Goal: Task Accomplishment & Management: Complete application form

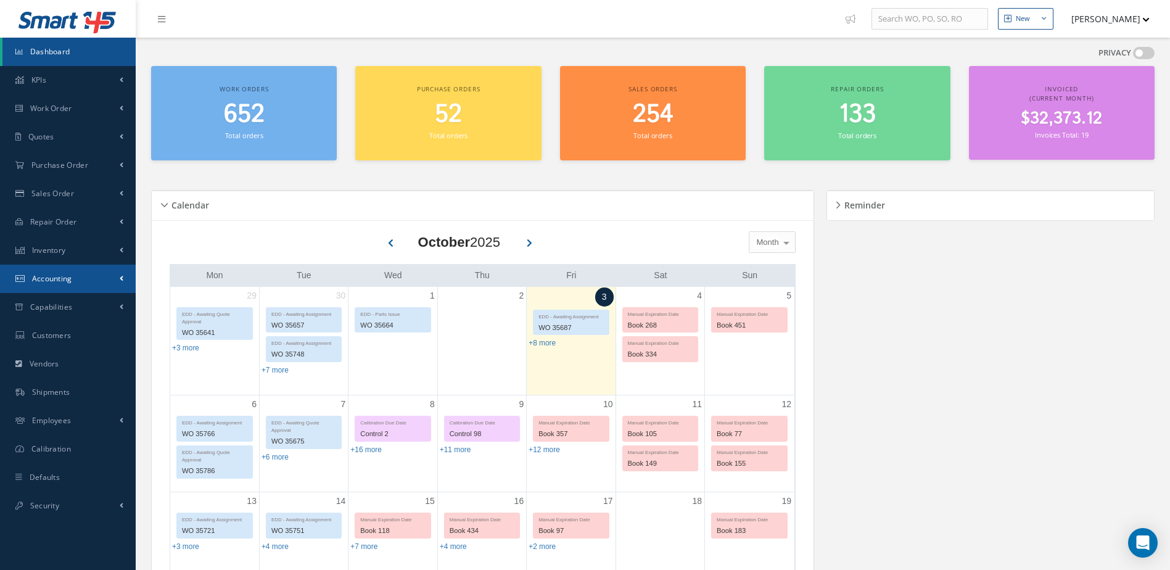
click at [74, 283] on link "Accounting" at bounding box center [68, 279] width 136 height 28
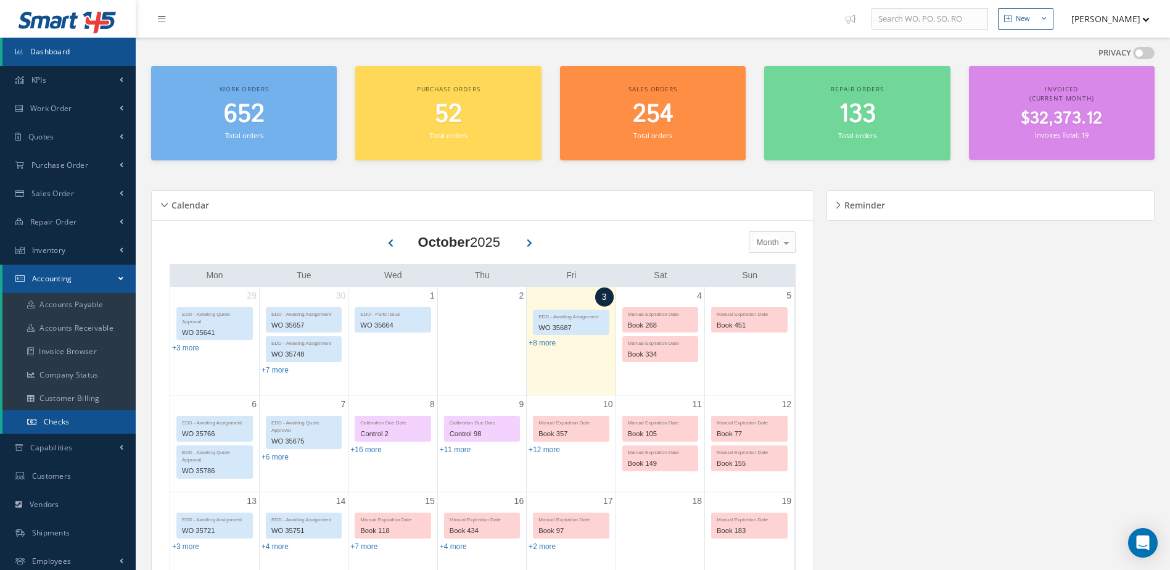
click at [96, 422] on link "Checks" at bounding box center [68, 421] width 133 height 23
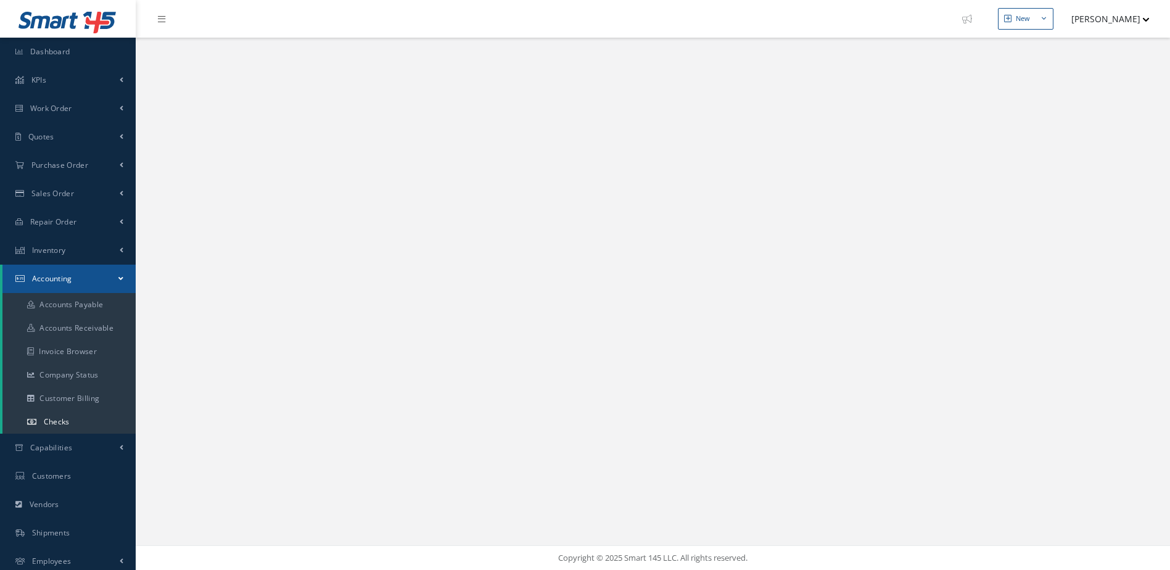
select select "25"
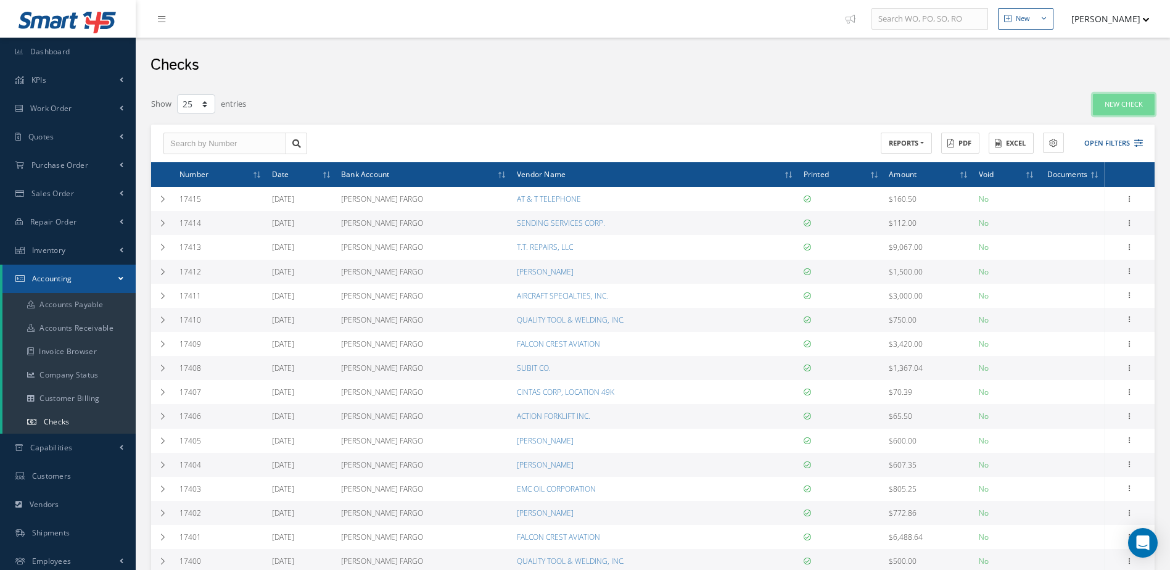
click at [1111, 105] on link "New Check" at bounding box center [1124, 105] width 62 height 22
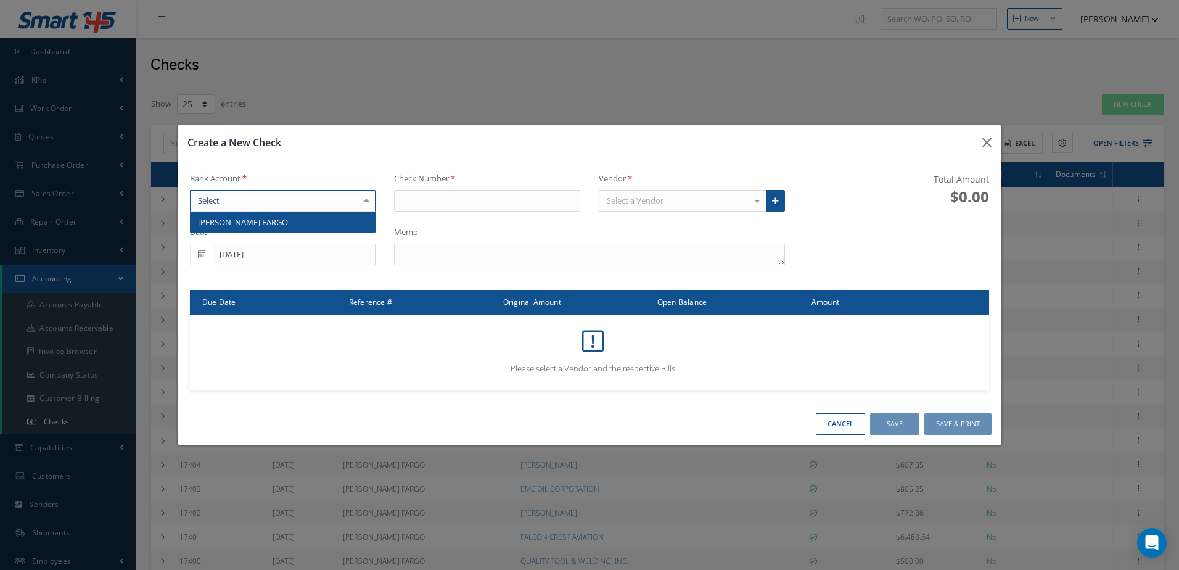
click at [301, 200] on div at bounding box center [283, 201] width 186 height 22
click at [301, 223] on span "[PERSON_NAME] FARGO" at bounding box center [283, 222] width 185 height 21
type input "17416"
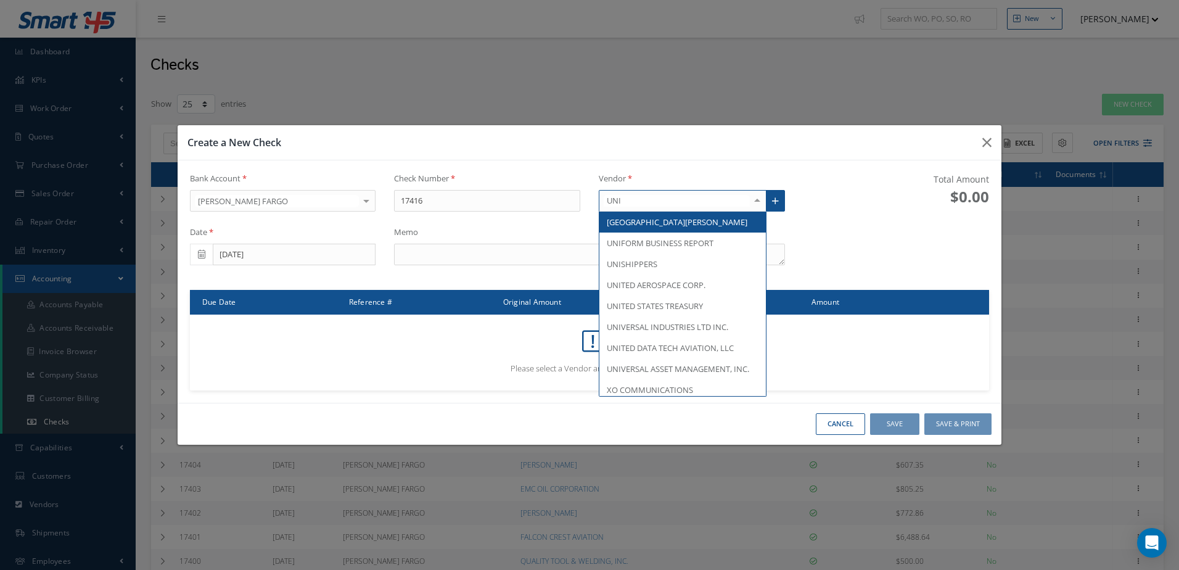
type input "UNIS"
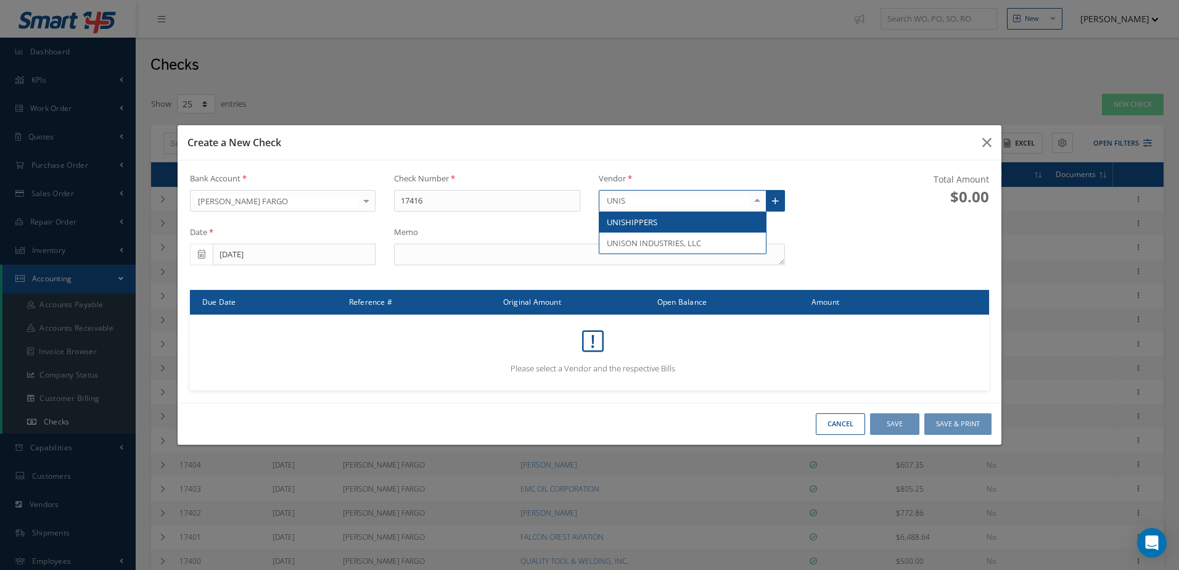
click at [653, 220] on span "UNISHIPPERS" at bounding box center [632, 222] width 51 height 11
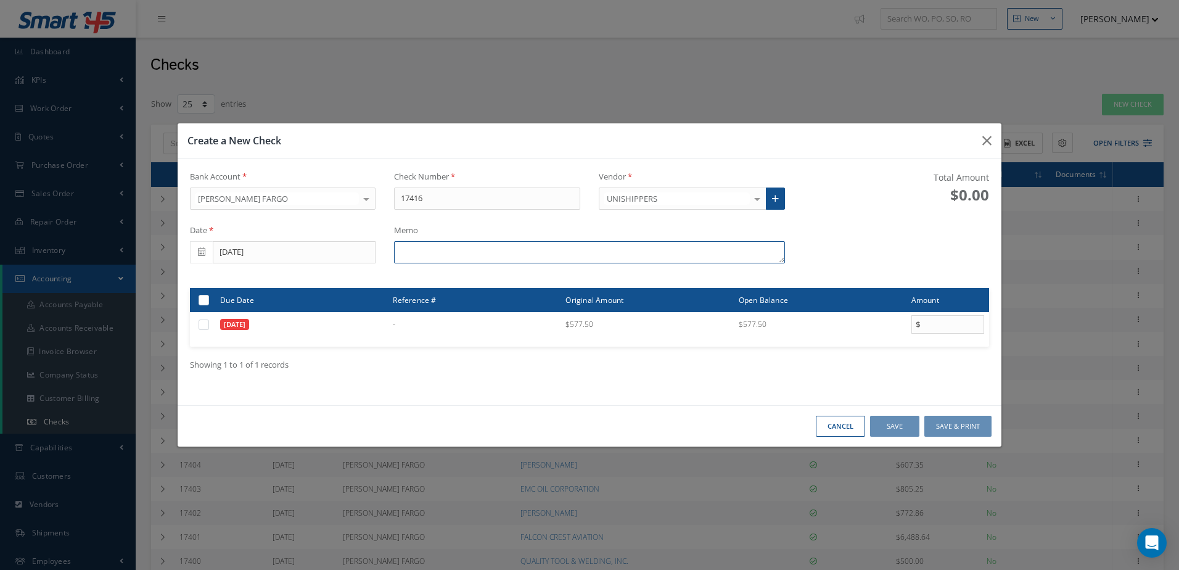
click at [505, 253] on textarea at bounding box center [589, 252] width 390 height 22
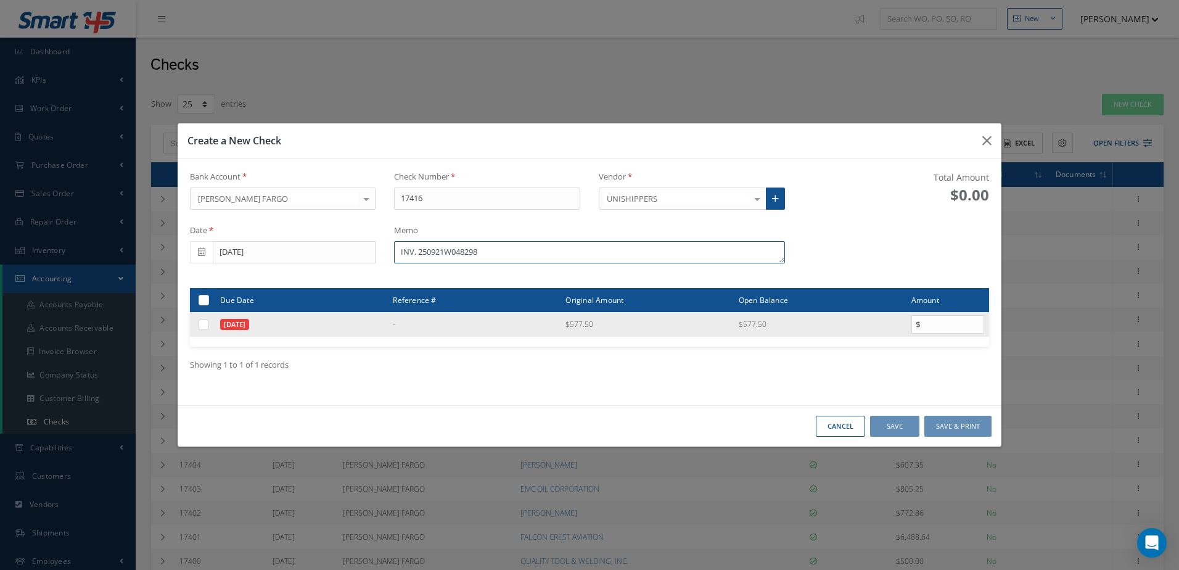
type textarea "INV. 250921W048298"
click at [208, 329] on label at bounding box center [208, 324] width 0 height 10
click at [203, 329] on input "checkbox" at bounding box center [204, 325] width 8 height 8
checkbox input "true"
type input "577.50"
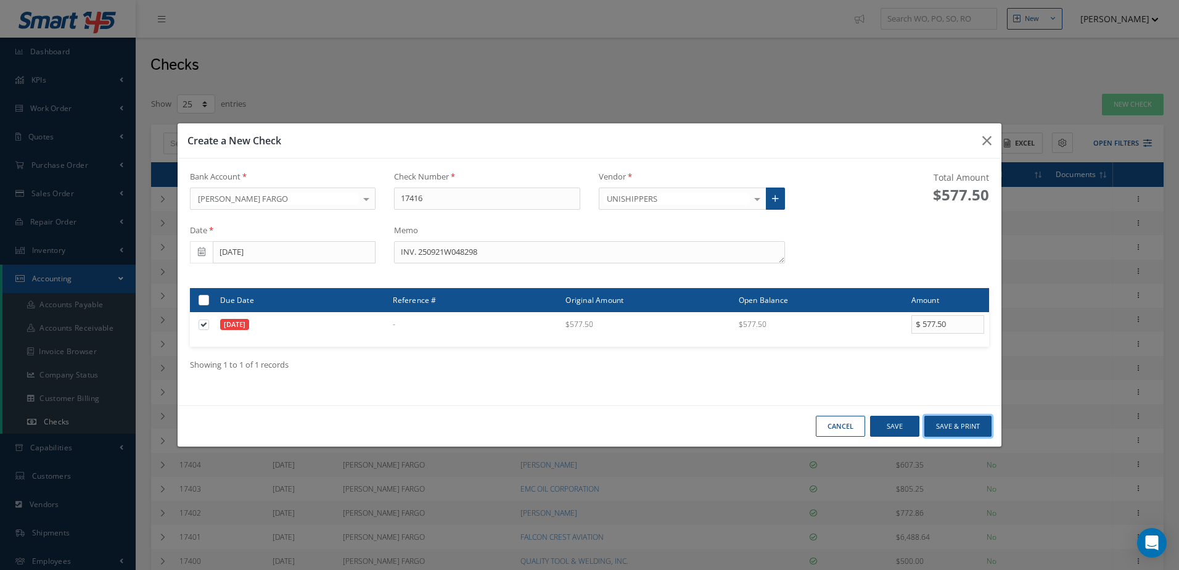
click at [962, 427] on button "Save & Print" at bounding box center [958, 427] width 67 height 22
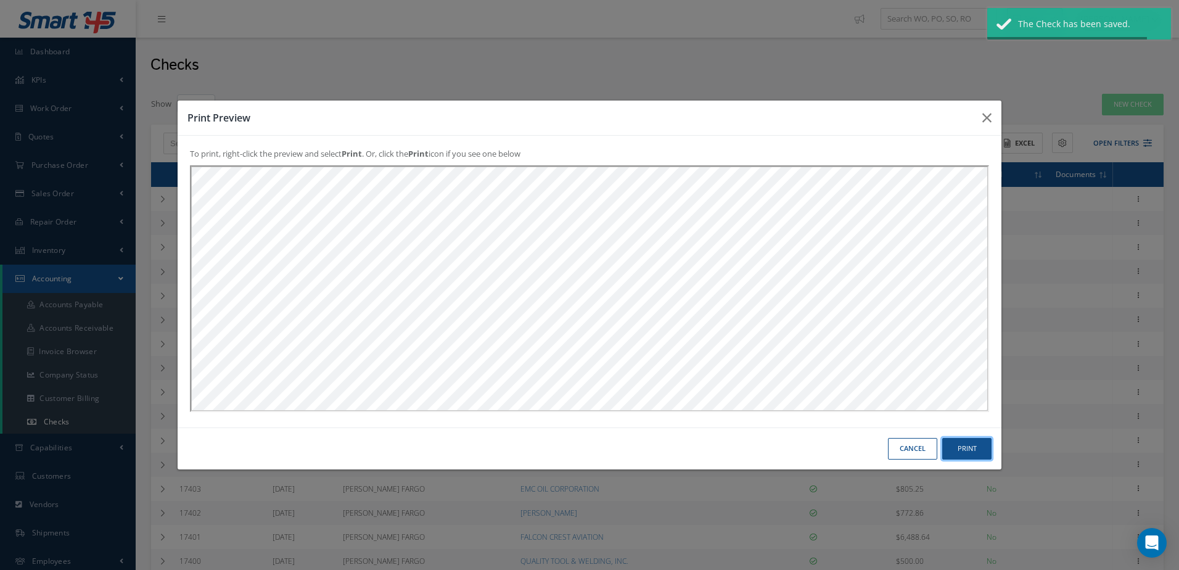
click at [970, 450] on button "Print" at bounding box center [967, 449] width 49 height 22
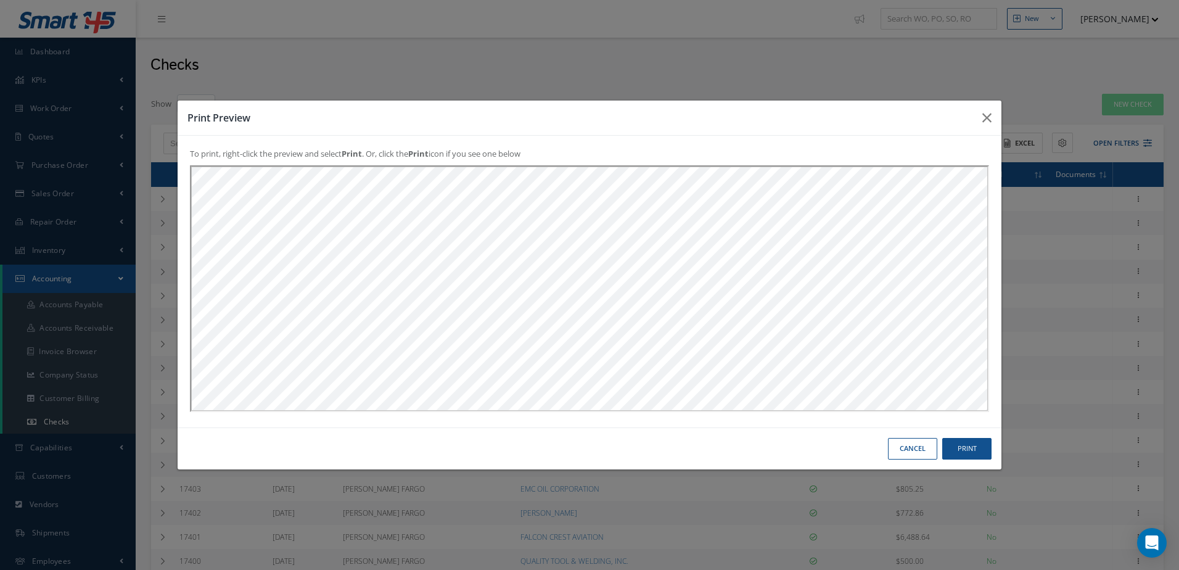
click at [912, 448] on button "Cancel" at bounding box center [912, 449] width 49 height 22
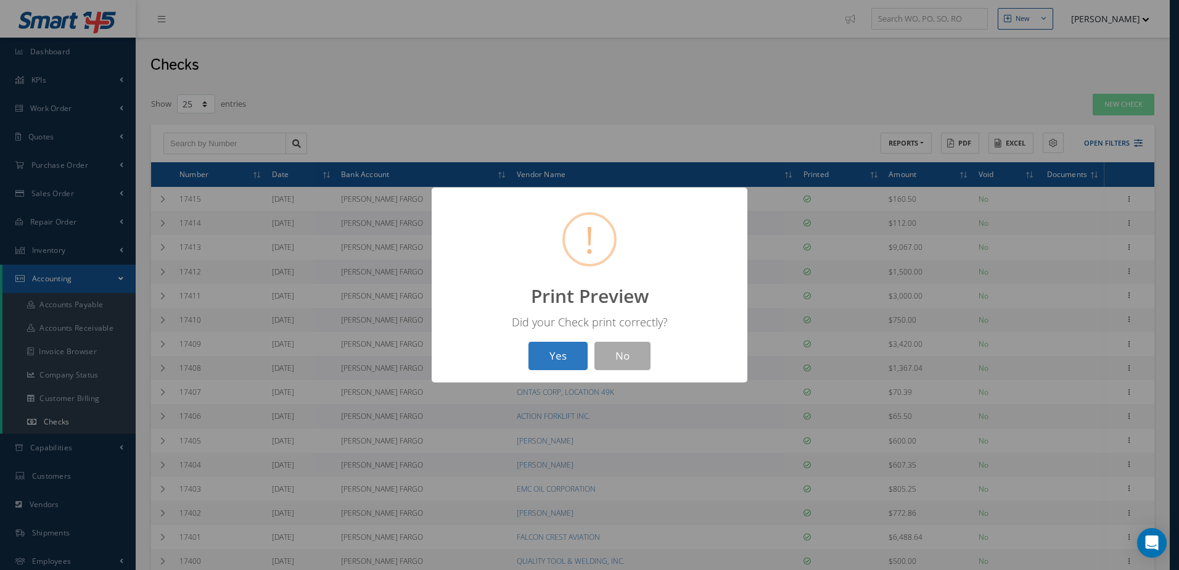
click at [534, 363] on button "Yes" at bounding box center [558, 356] width 59 height 29
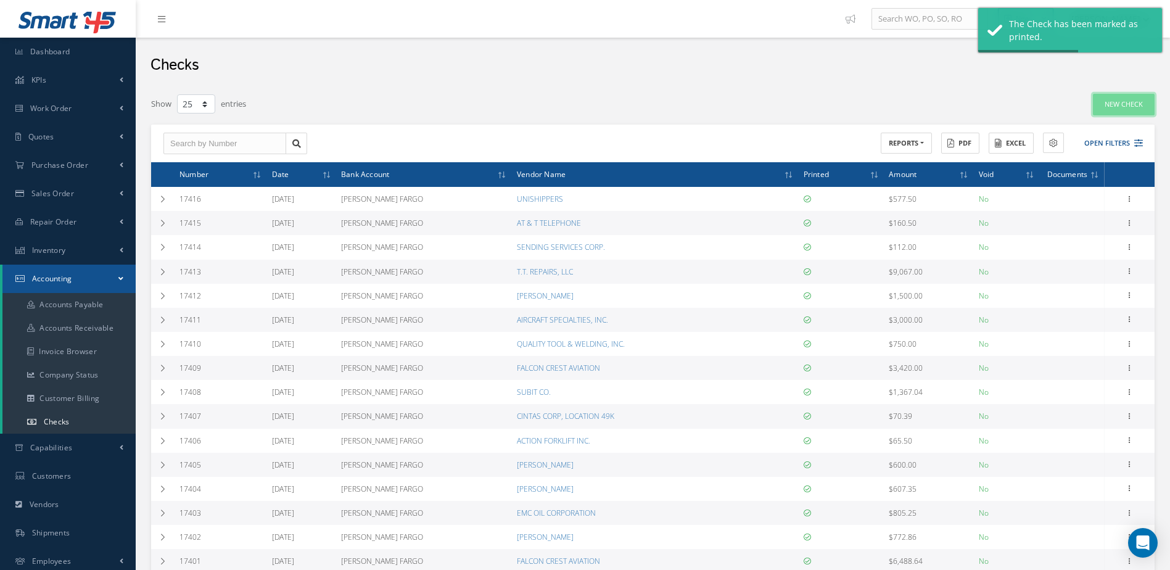
click at [1115, 107] on link "New Check" at bounding box center [1124, 105] width 62 height 22
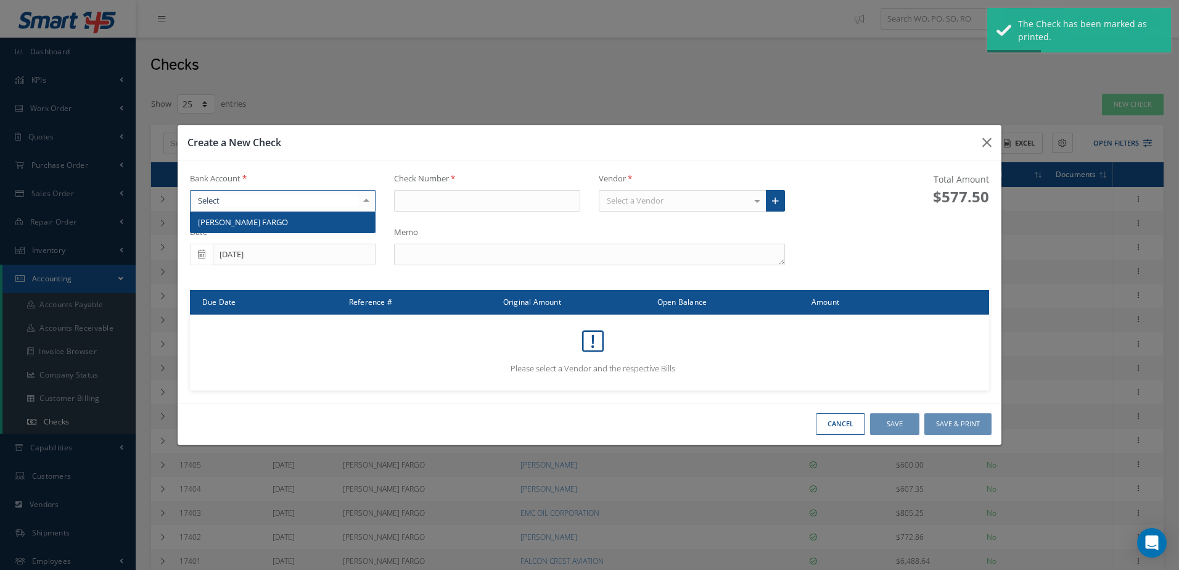
click at [329, 206] on div at bounding box center [283, 201] width 186 height 22
click at [328, 221] on span "[PERSON_NAME] FARGO" at bounding box center [283, 222] width 185 height 21
type input "17417"
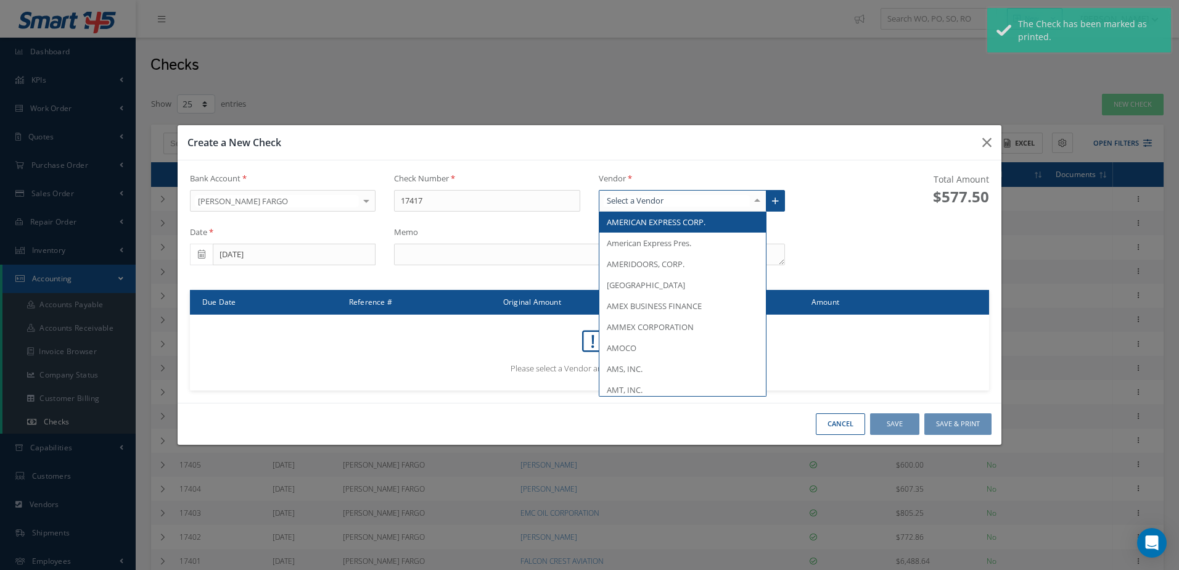
click at [666, 204] on div at bounding box center [683, 201] width 168 height 22
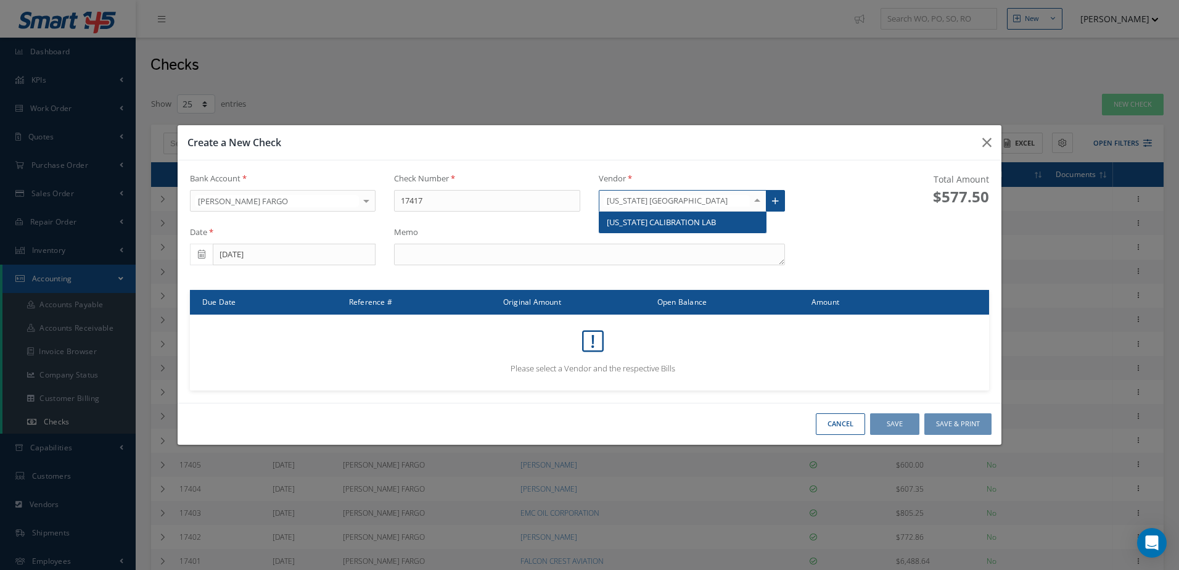
type input "[US_STATE] CAL"
click at [665, 220] on span "[US_STATE] CALIBRATION LAB" at bounding box center [661, 222] width 109 height 11
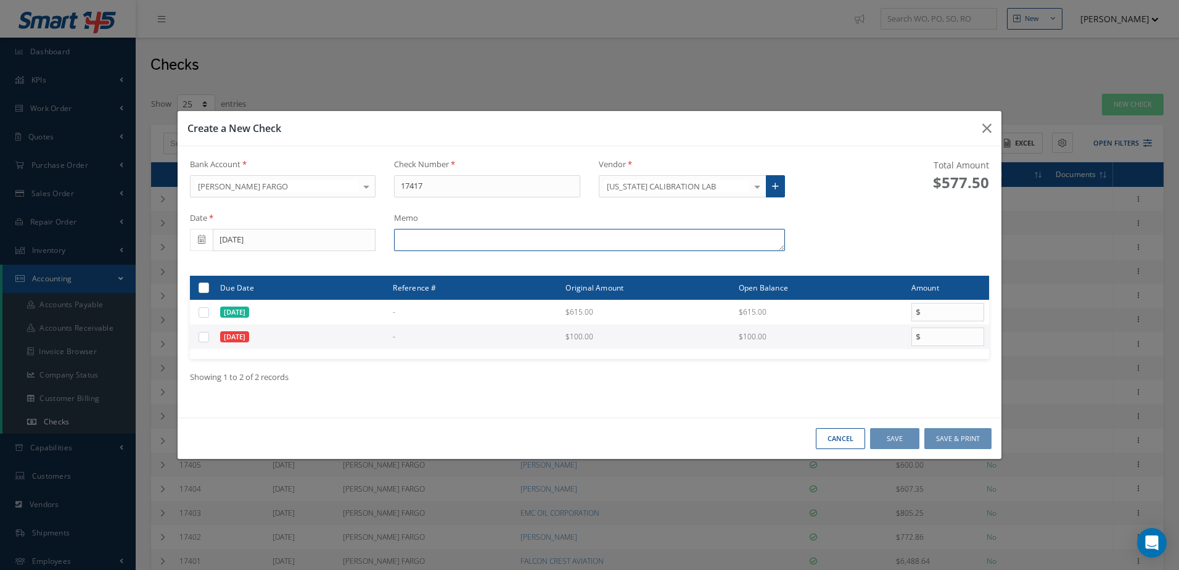
click at [535, 241] on textarea at bounding box center [589, 240] width 390 height 22
type textarea "INV. 104662, 104938"
click at [208, 339] on label at bounding box center [208, 336] width 0 height 10
click at [200, 339] on input "checkbox" at bounding box center [204, 338] width 8 height 8
checkbox input "true"
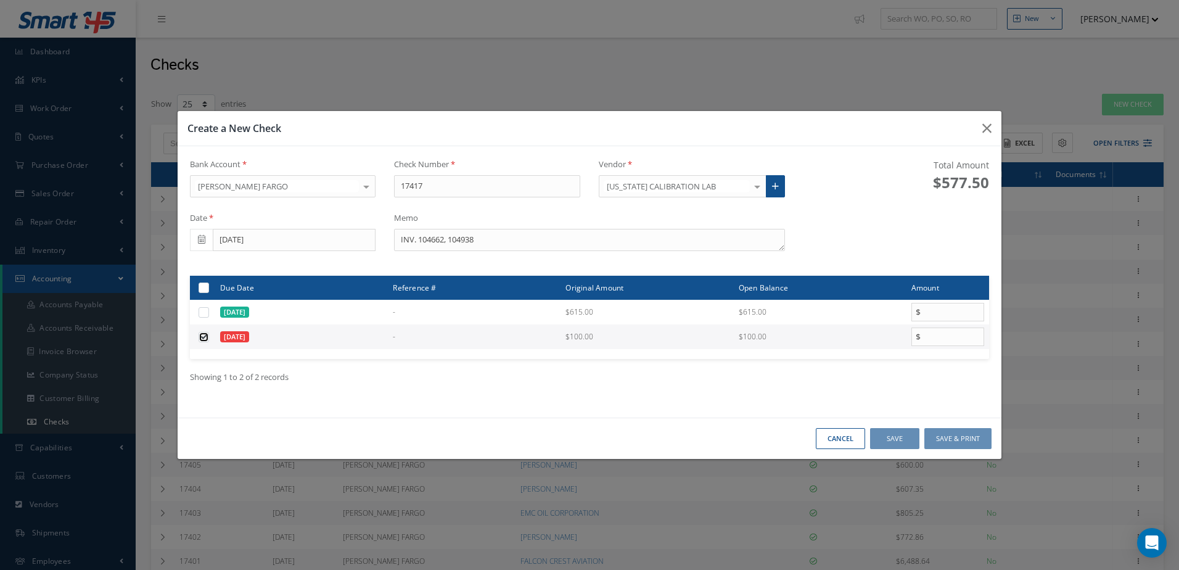
type input "100.00"
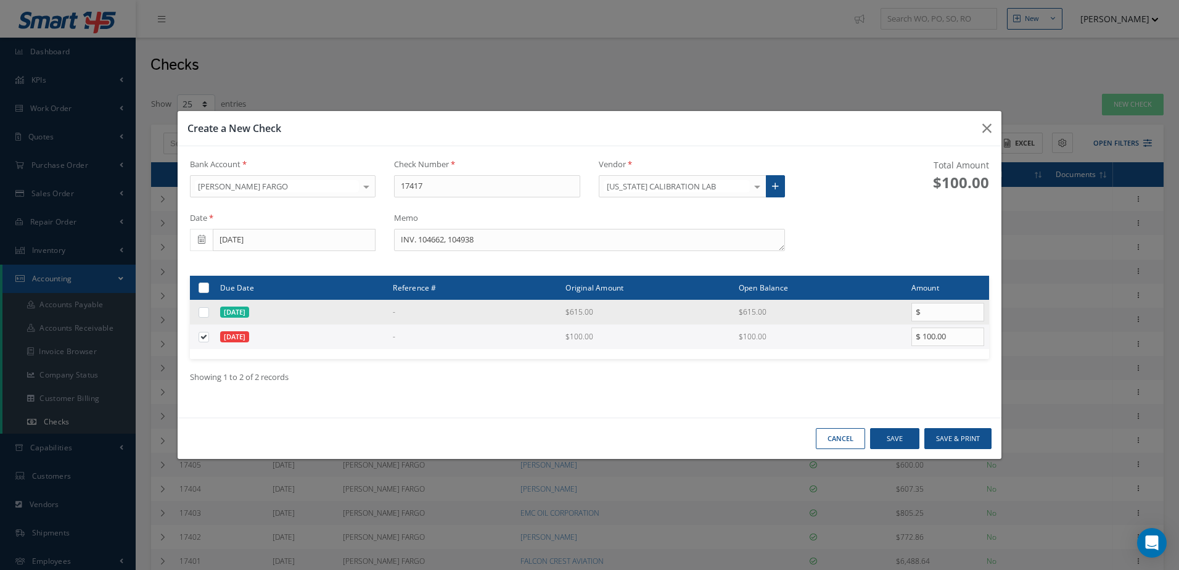
click at [208, 312] on label at bounding box center [208, 312] width 0 height 10
click at [201, 312] on input "checkbox" at bounding box center [204, 313] width 8 height 8
checkbox input "true"
type input "615.00"
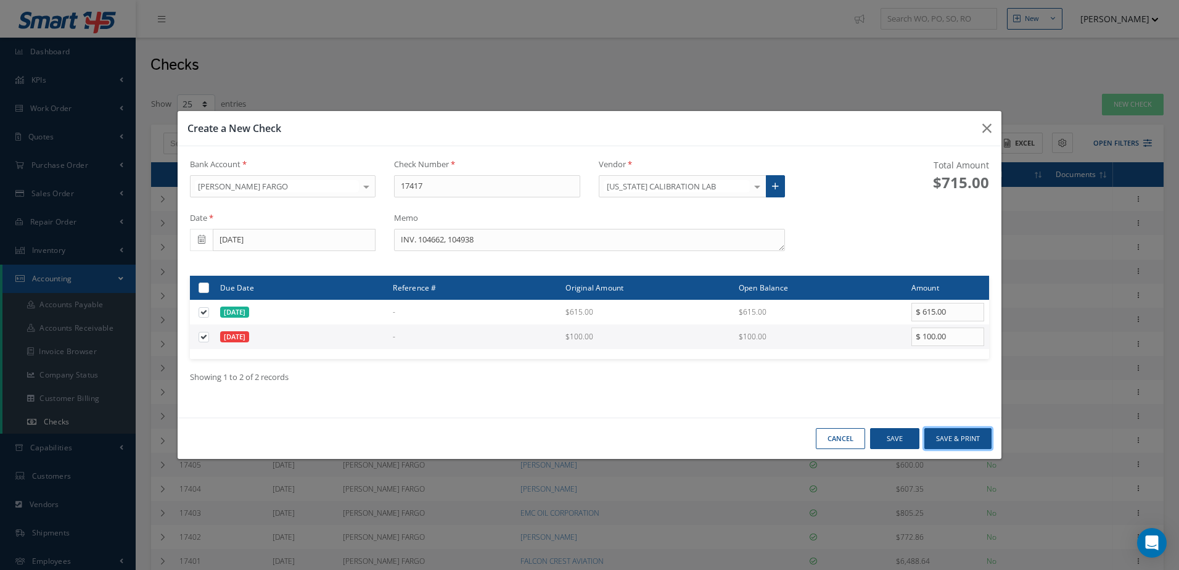
click at [962, 438] on button "Save & Print" at bounding box center [958, 439] width 67 height 22
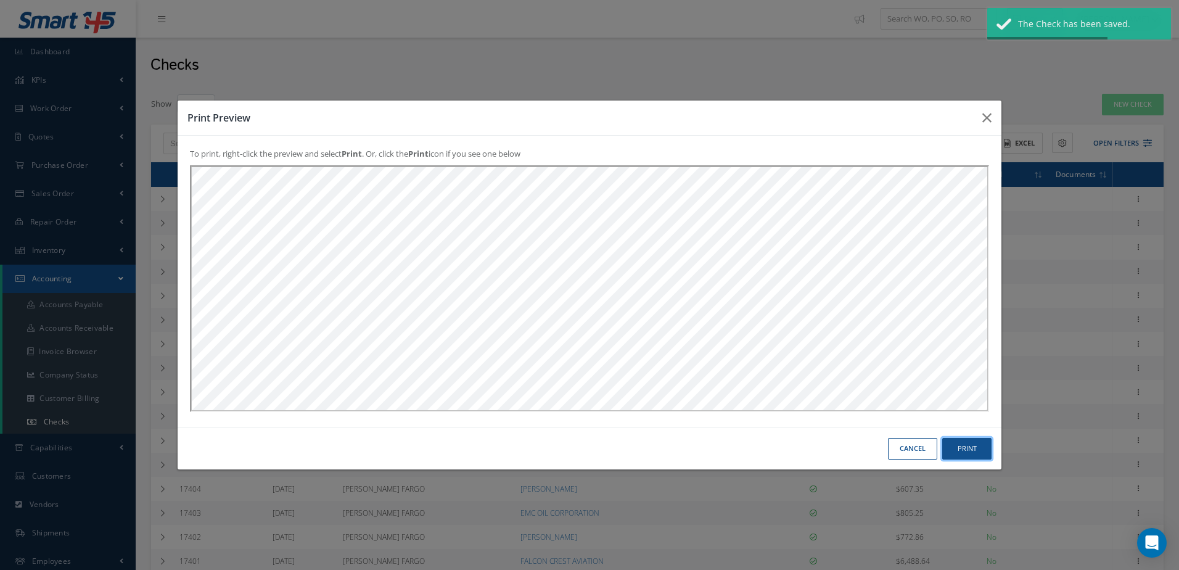
click at [955, 454] on button "Print" at bounding box center [967, 449] width 49 height 22
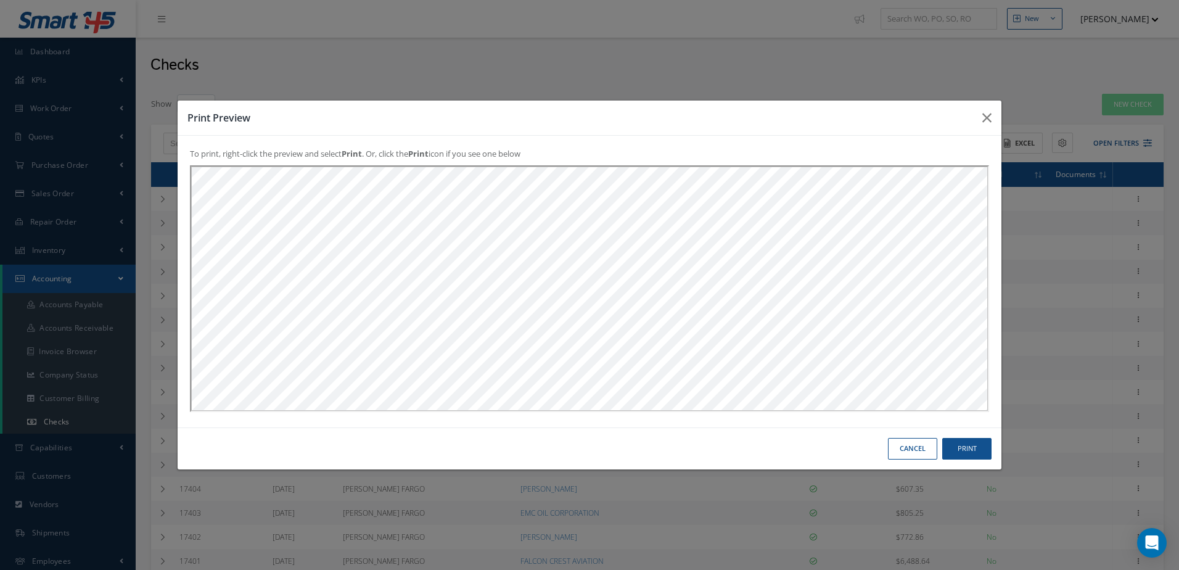
click at [901, 452] on button "Cancel" at bounding box center [912, 449] width 49 height 22
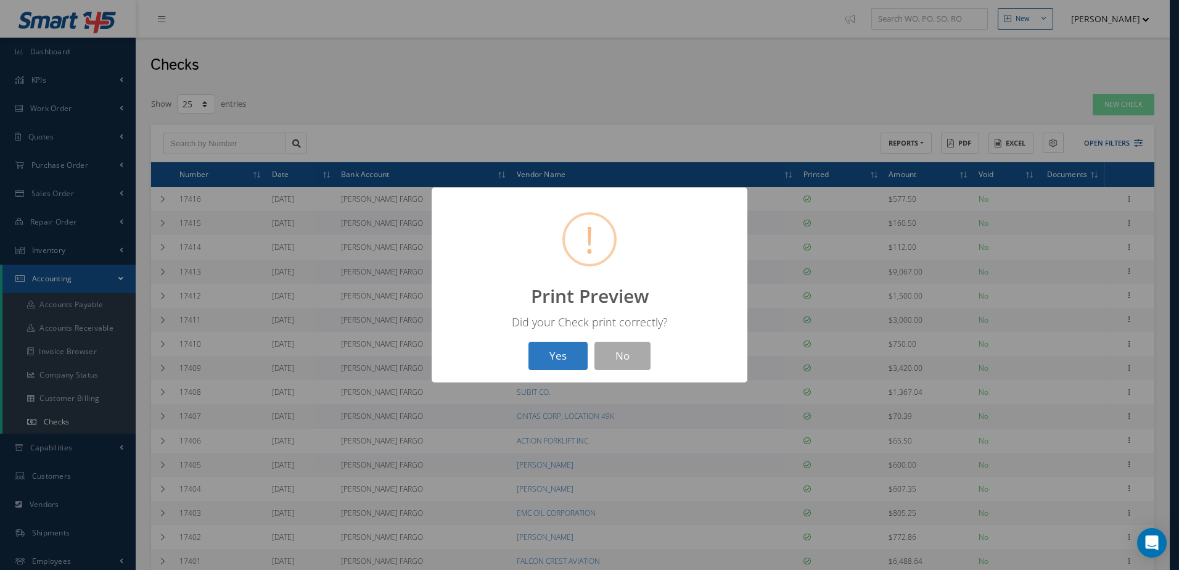
click at [553, 351] on button "Yes" at bounding box center [558, 356] width 59 height 29
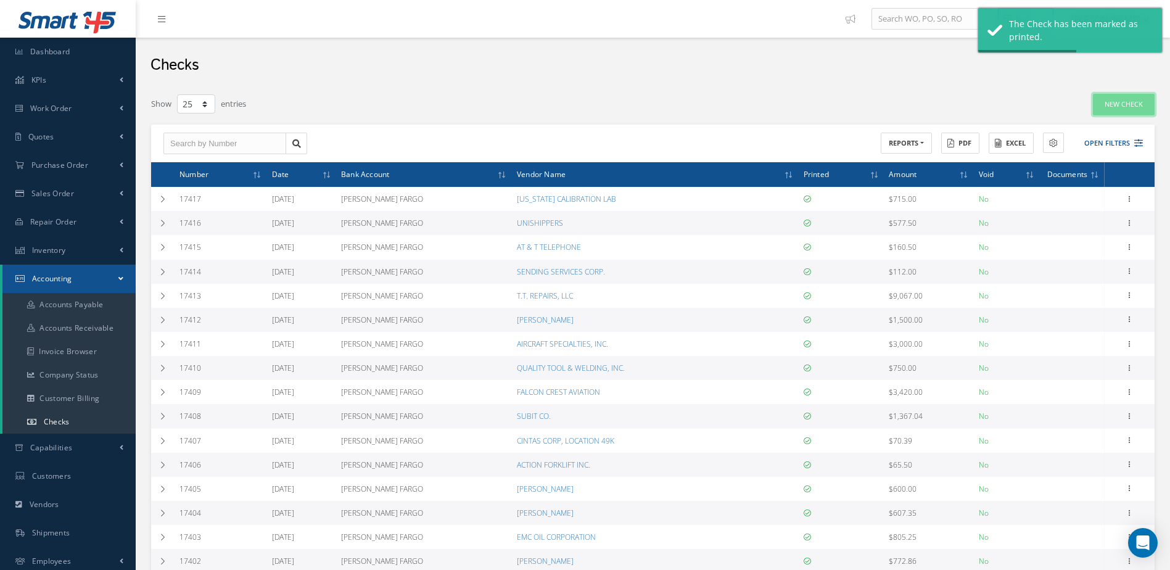
click at [1119, 106] on link "New Check" at bounding box center [1124, 105] width 62 height 22
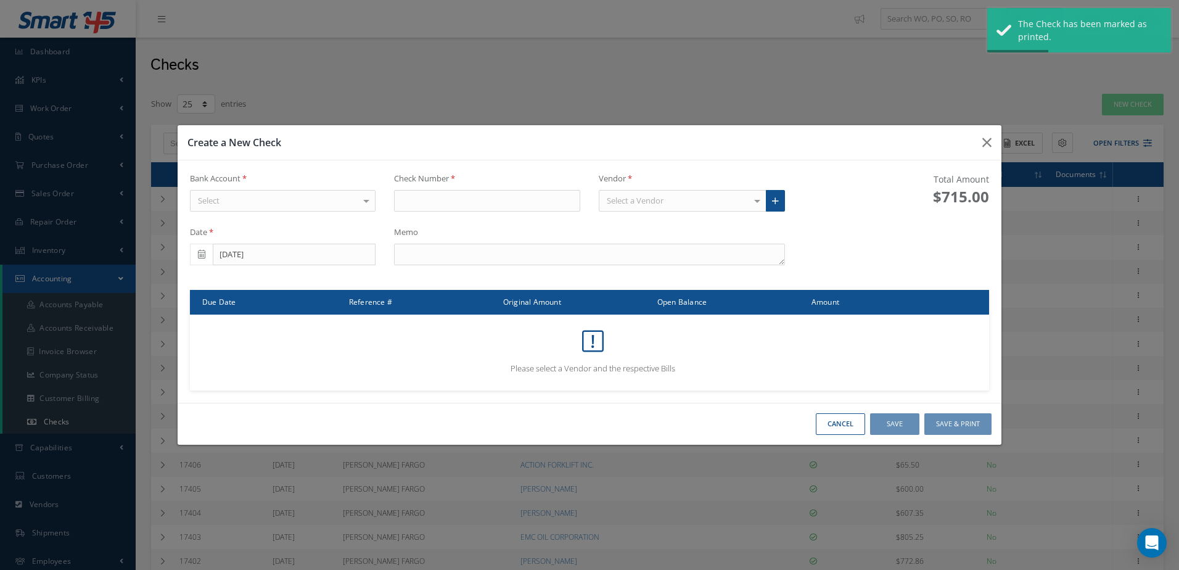
click at [306, 204] on div "Select" at bounding box center [283, 201] width 186 height 22
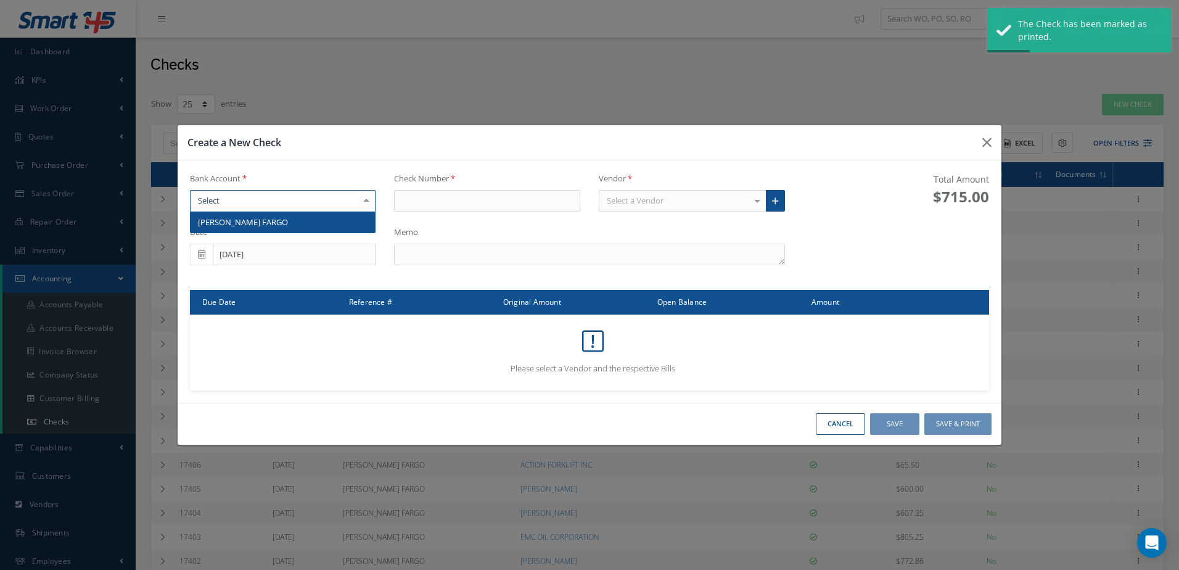
click at [304, 216] on span "[PERSON_NAME] FARGO" at bounding box center [283, 222] width 185 height 21
type input "17418"
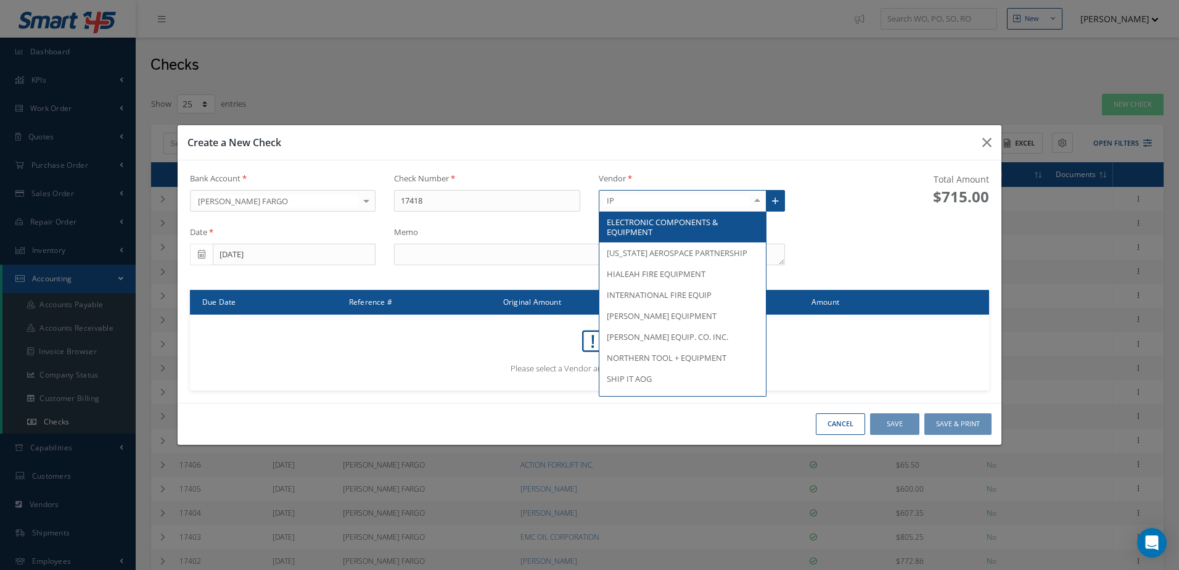
type input "IPF"
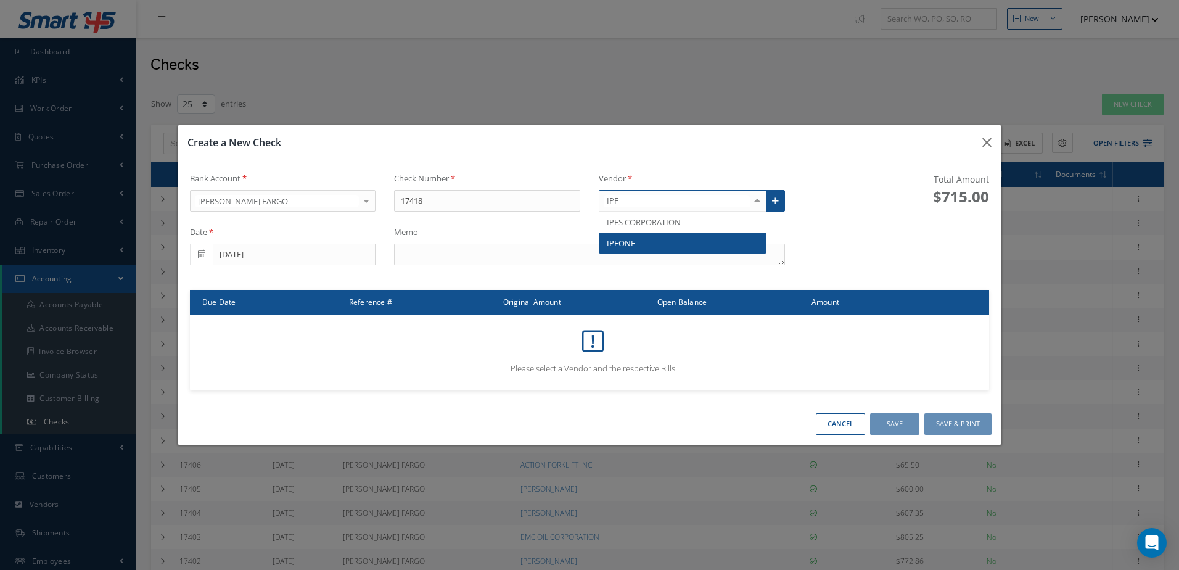
click at [654, 242] on span "IPFONE" at bounding box center [683, 243] width 167 height 21
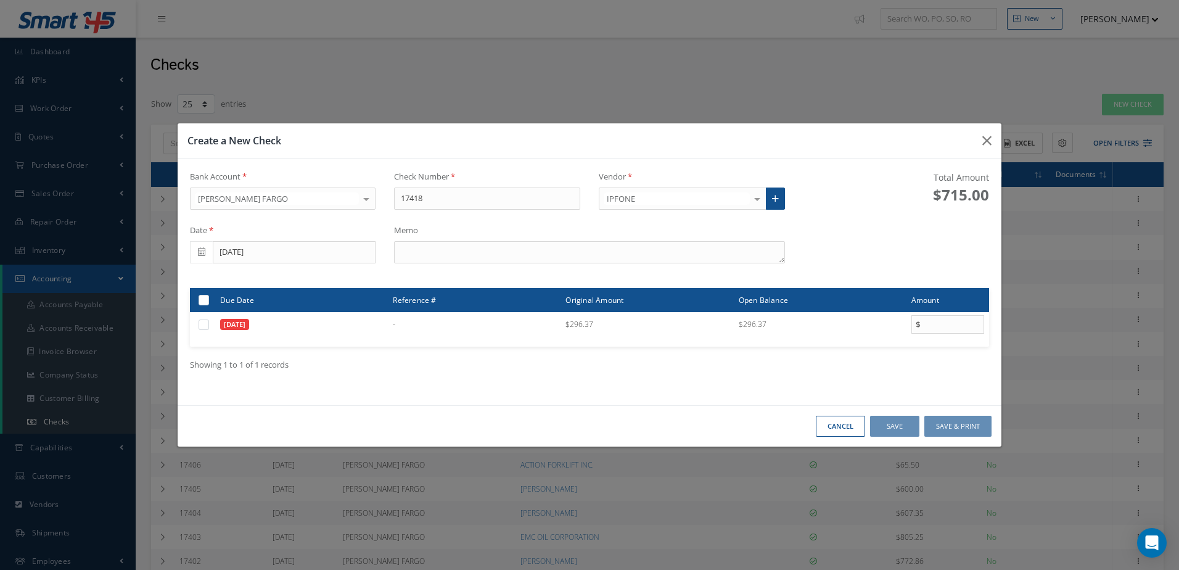
click at [519, 263] on div "Bank Account [PERSON_NAME] [PERSON_NAME] FARGO No elements found. List is empty…" at bounding box center [590, 282] width 824 height 247
click at [519, 255] on textarea at bounding box center [589, 252] width 390 height 22
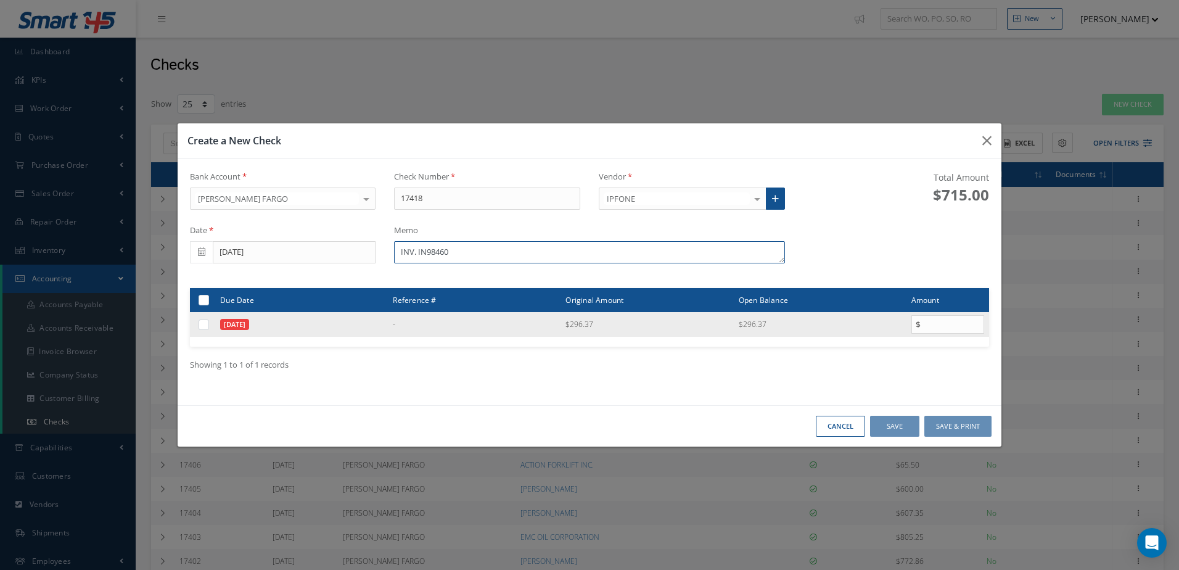
type textarea "INV. IN98460"
click at [208, 324] on label at bounding box center [208, 324] width 0 height 10
click at [200, 324] on input "checkbox" at bounding box center [204, 325] width 8 height 8
checkbox input "true"
type input "296.37"
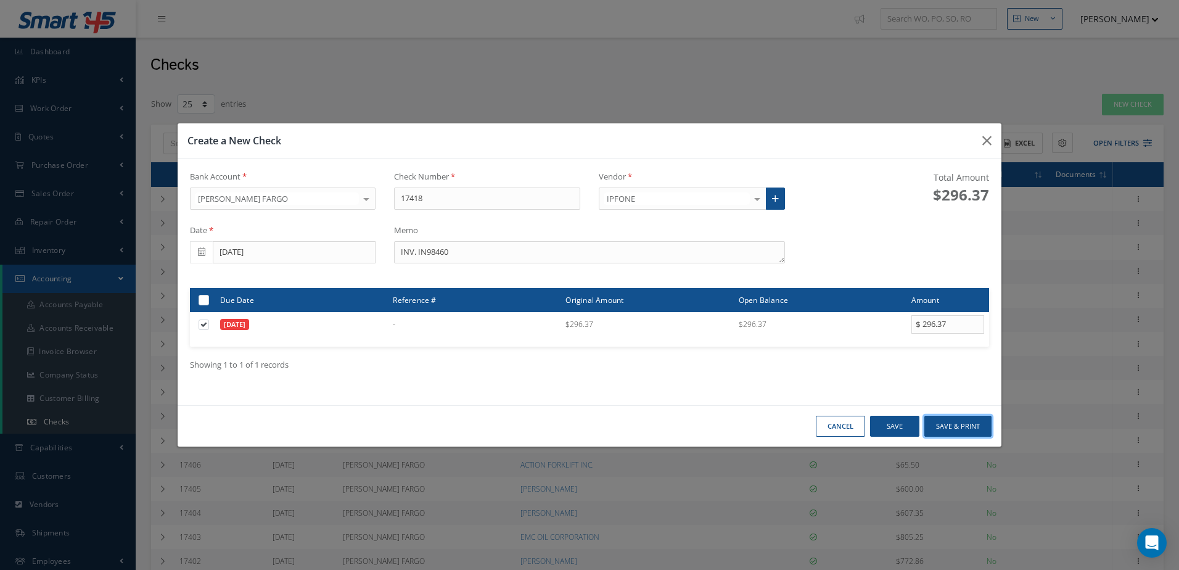
click at [978, 422] on button "Save & Print" at bounding box center [958, 427] width 67 height 22
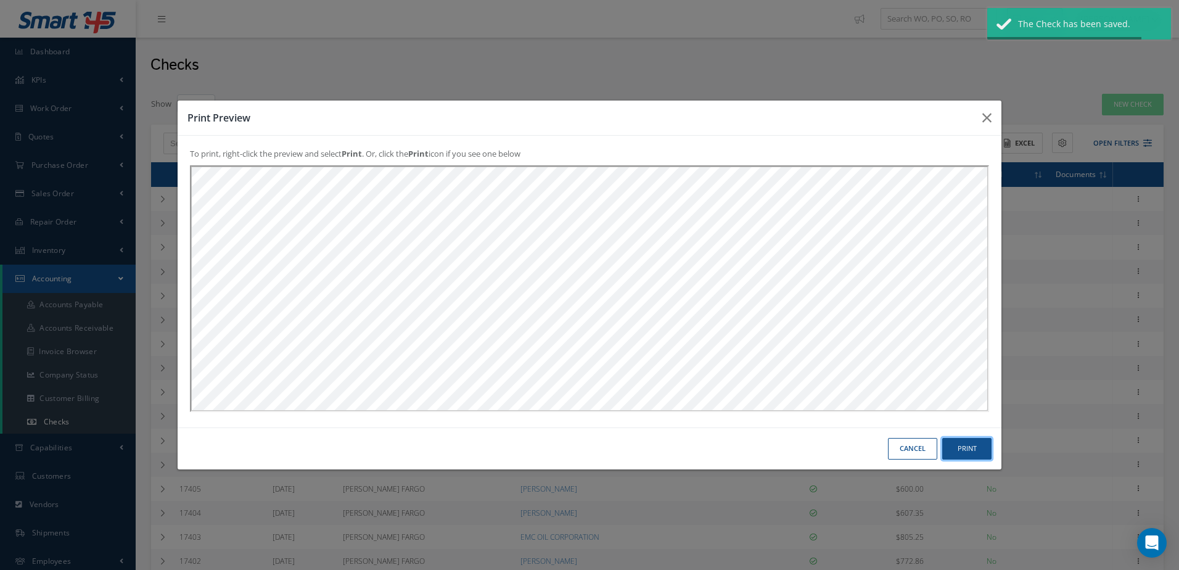
click at [981, 448] on button "Print" at bounding box center [967, 449] width 49 height 22
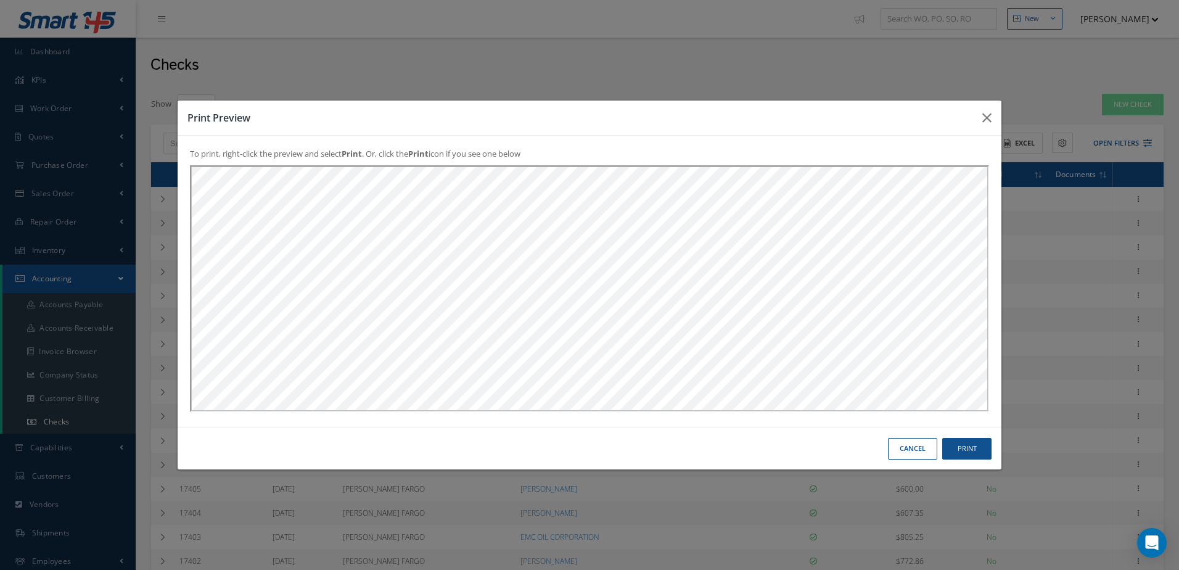
click at [927, 452] on button "Cancel" at bounding box center [912, 449] width 49 height 22
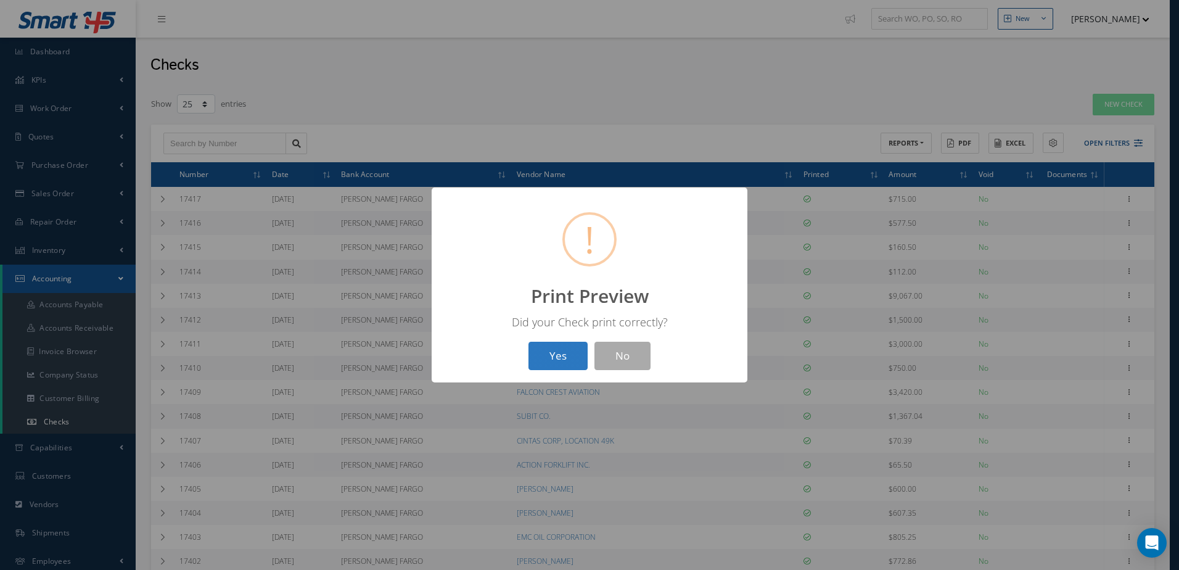
click at [567, 353] on button "Yes" at bounding box center [558, 356] width 59 height 29
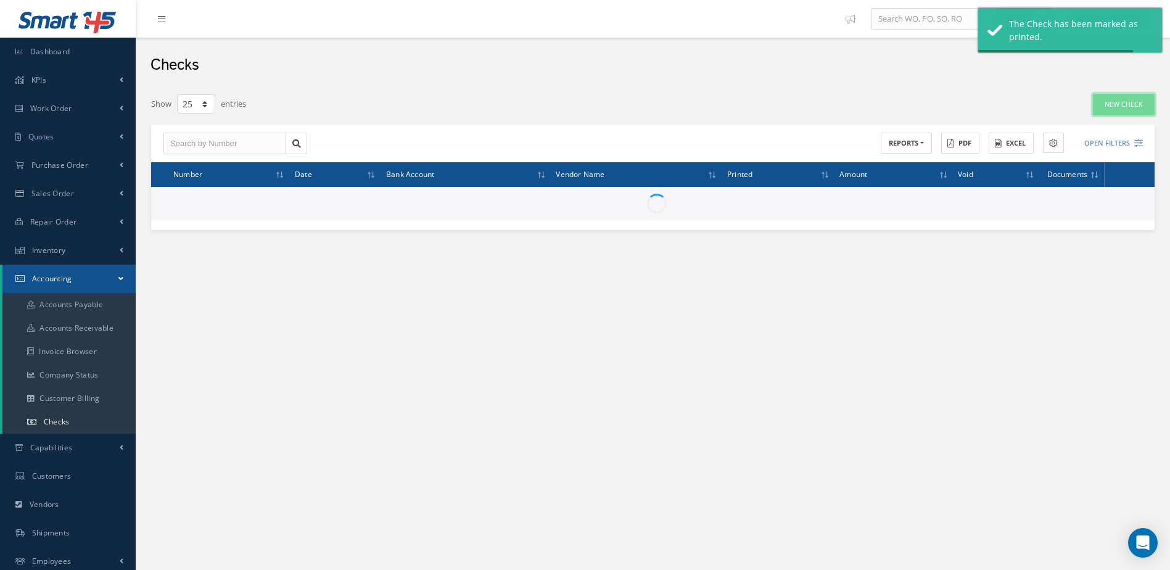
click at [1118, 105] on link "New Check" at bounding box center [1124, 105] width 62 height 22
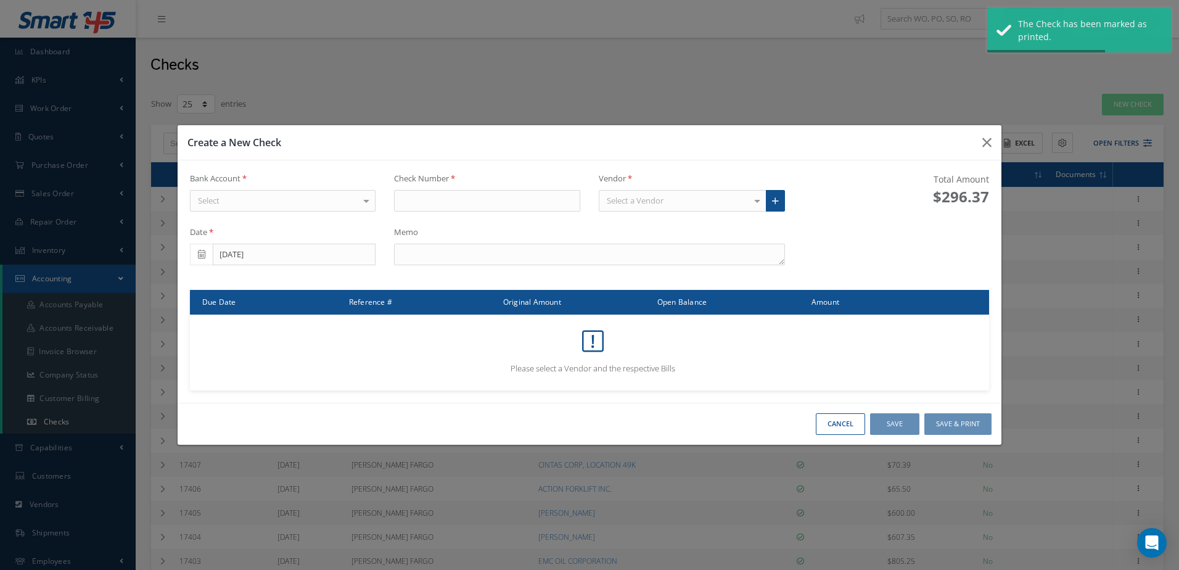
click at [286, 204] on div "Select" at bounding box center [283, 201] width 186 height 22
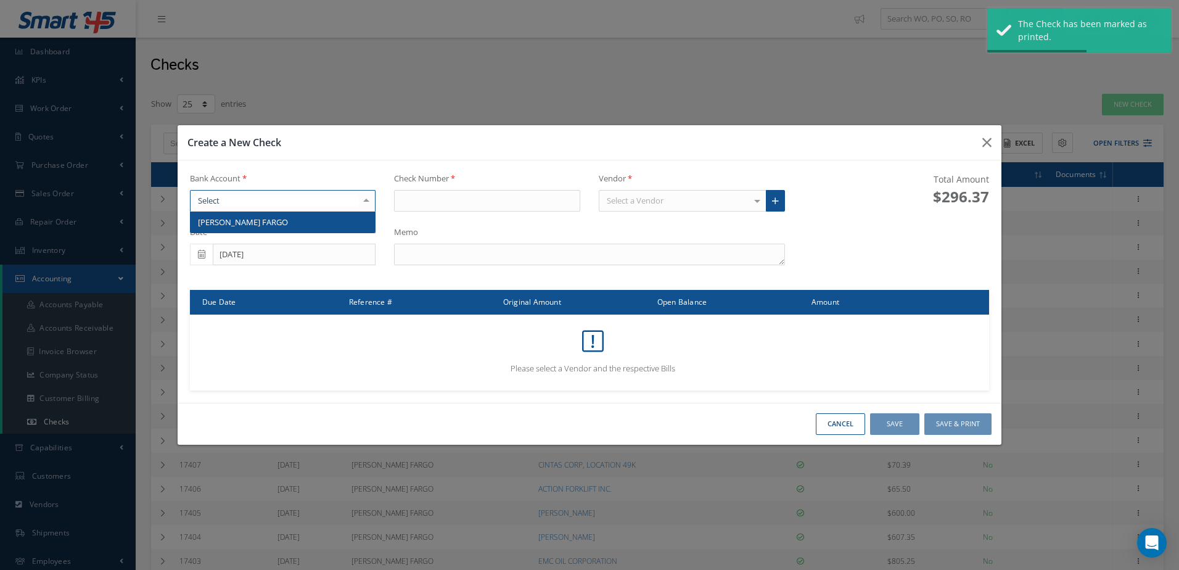
click at [286, 216] on span "[PERSON_NAME] FARGO" at bounding box center [283, 222] width 185 height 21
type input "17419"
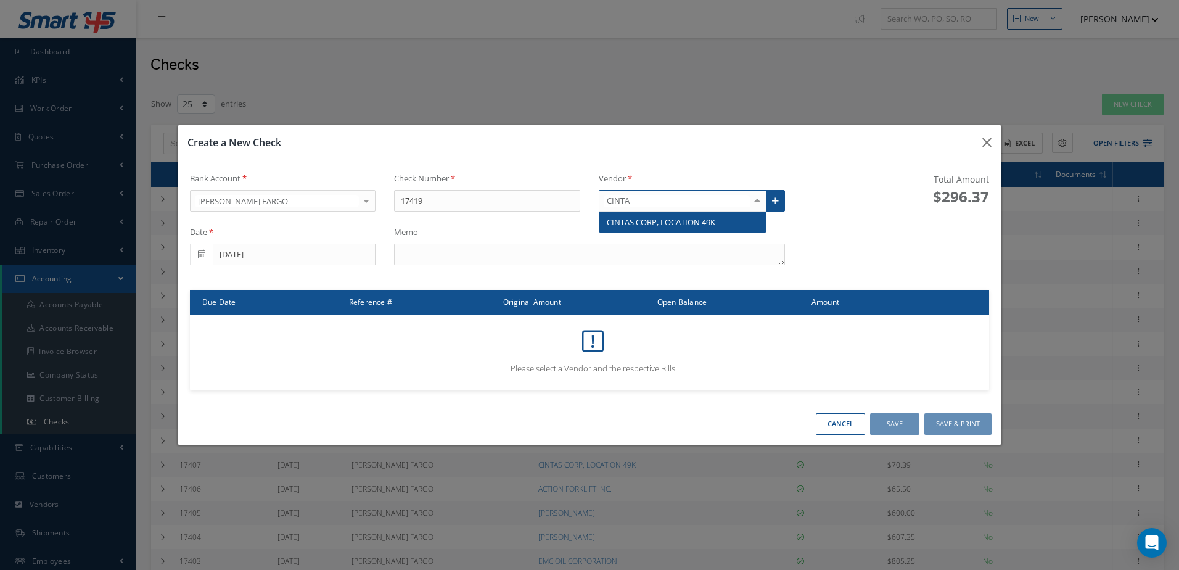
type input "CINTAS"
click at [661, 218] on span "CINTAS CORP, LOCATION 49K" at bounding box center [661, 222] width 109 height 11
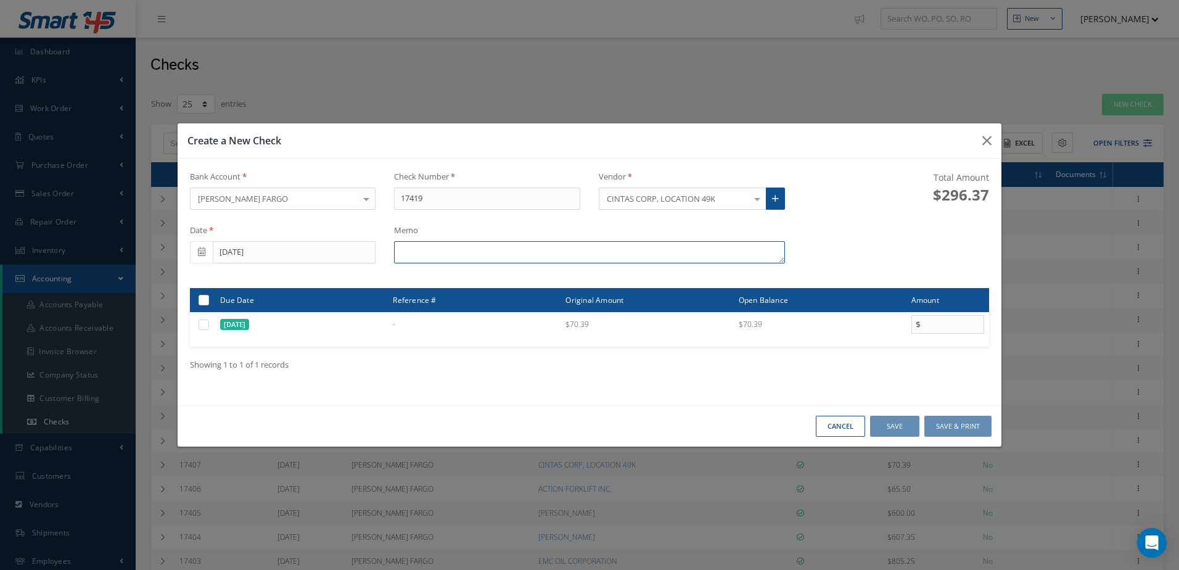
click at [465, 249] on textarea at bounding box center [589, 252] width 390 height 22
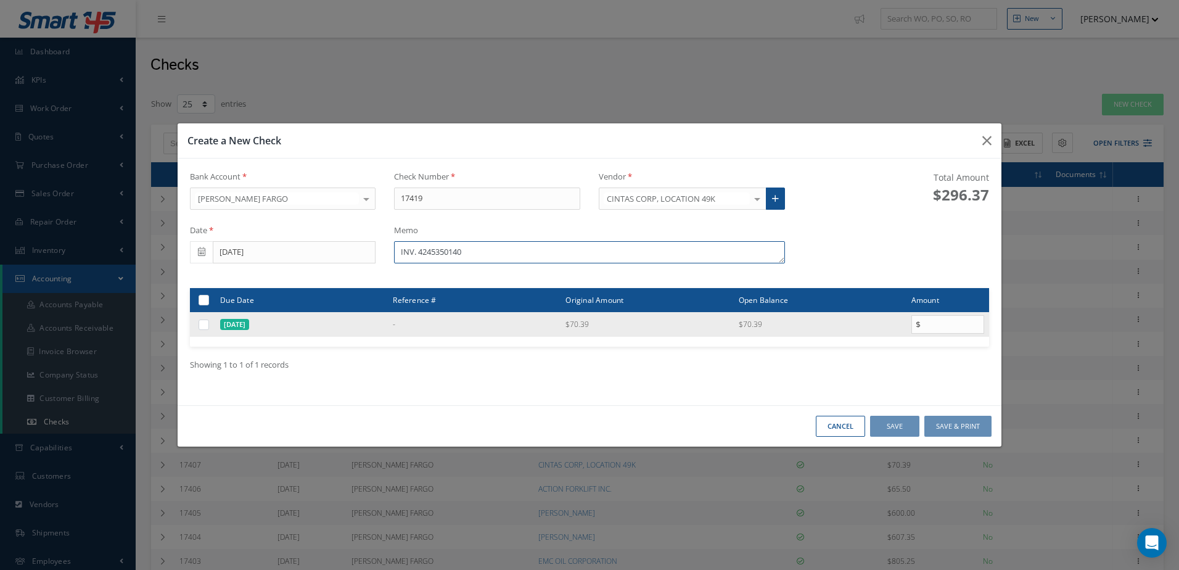
type textarea "INV. 4245350140"
click at [208, 324] on label at bounding box center [208, 324] width 0 height 10
click at [204, 324] on input "checkbox" at bounding box center [204, 325] width 8 height 8
checkbox input "true"
type input "70.39"
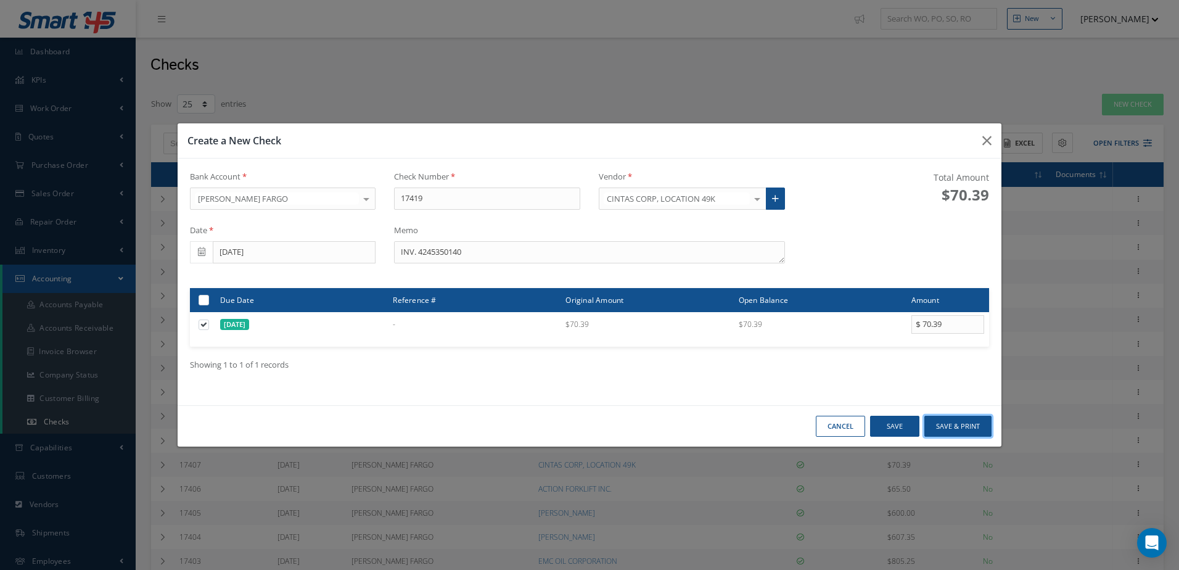
click at [951, 423] on button "Save & Print" at bounding box center [958, 427] width 67 height 22
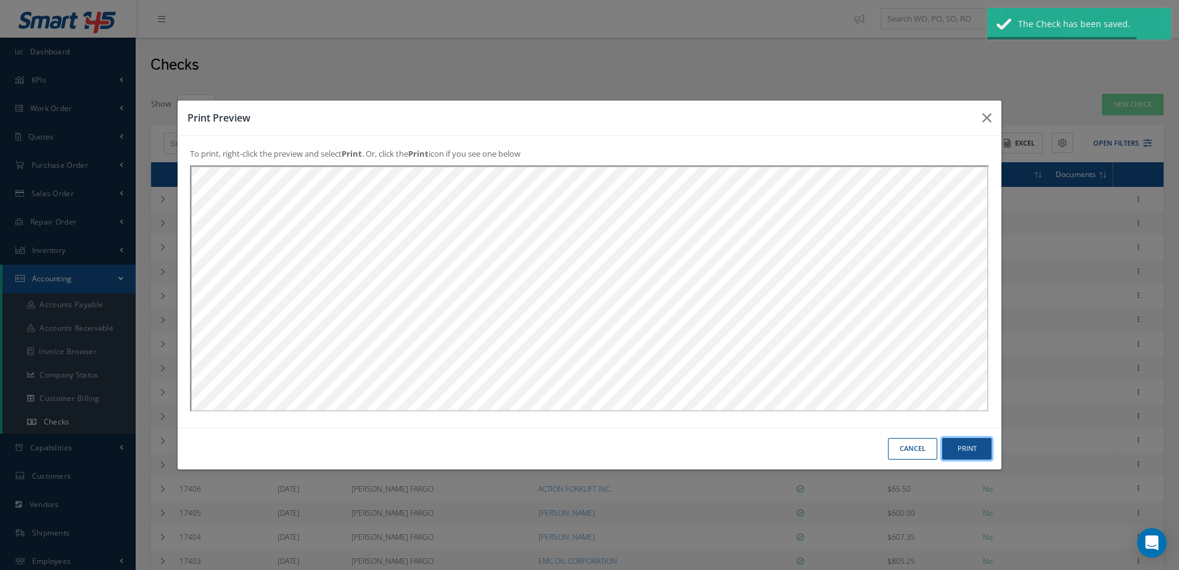
click at [979, 449] on button "Print" at bounding box center [967, 449] width 49 height 22
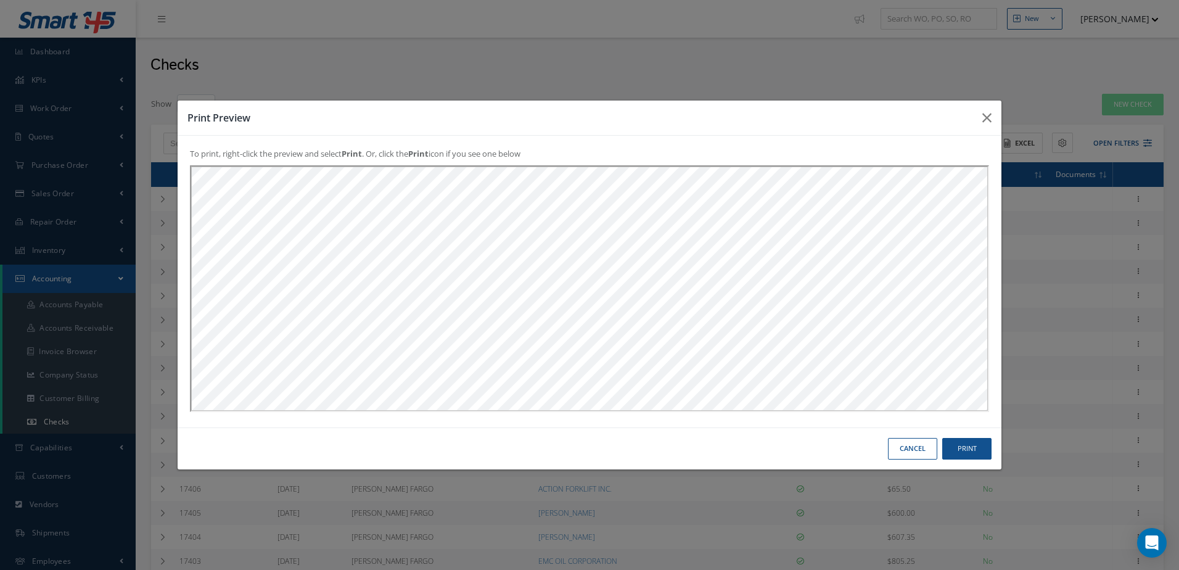
click at [902, 452] on button "Cancel" at bounding box center [912, 449] width 49 height 22
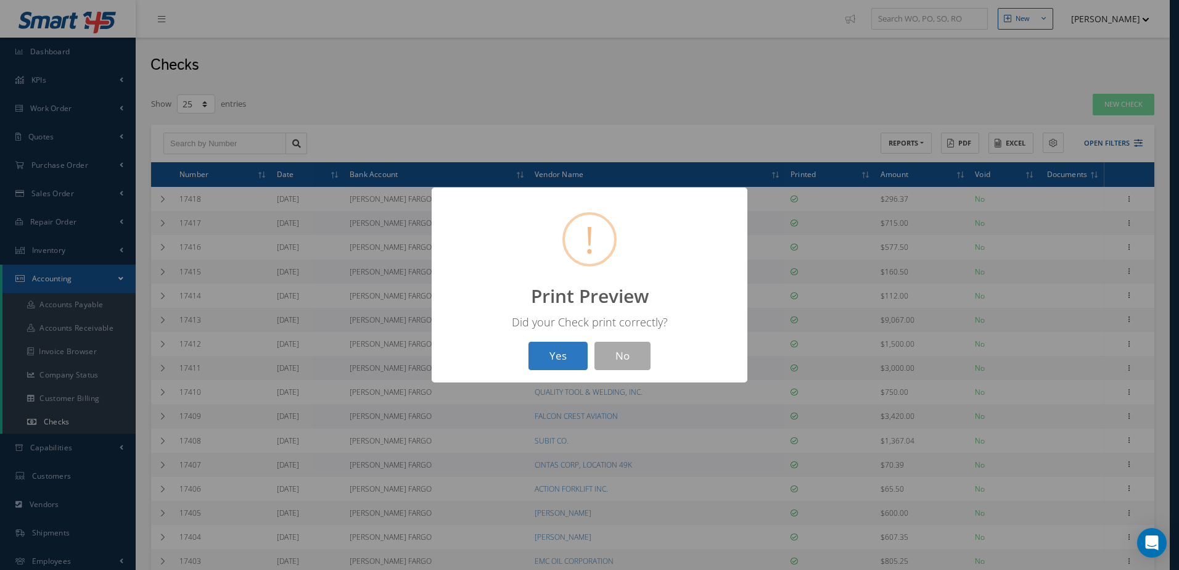
click at [558, 354] on button "Yes" at bounding box center [558, 356] width 59 height 29
